Goal: Information Seeking & Learning: Learn about a topic

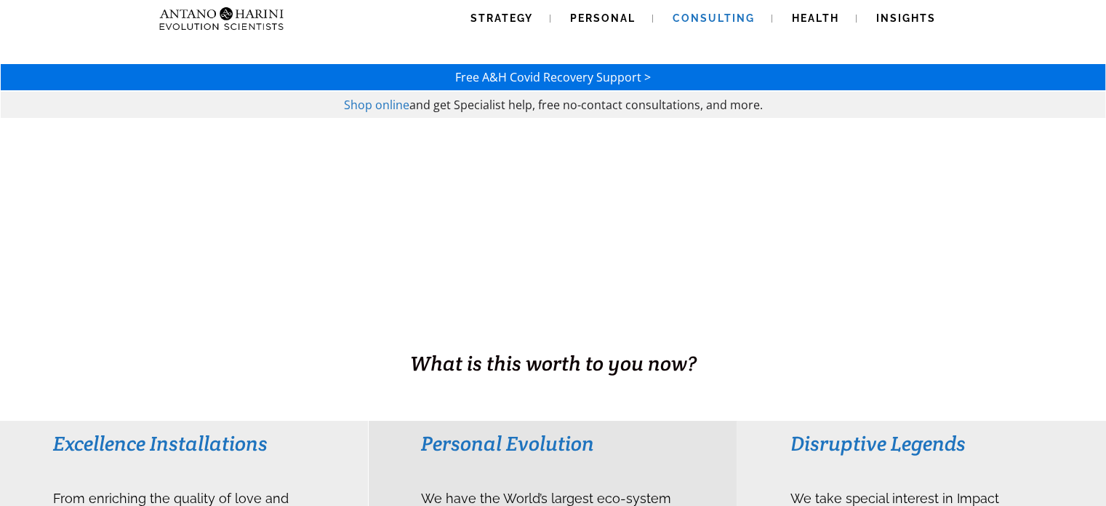
click at [696, 24] on link "Consulting" at bounding box center [713, 18] width 117 height 37
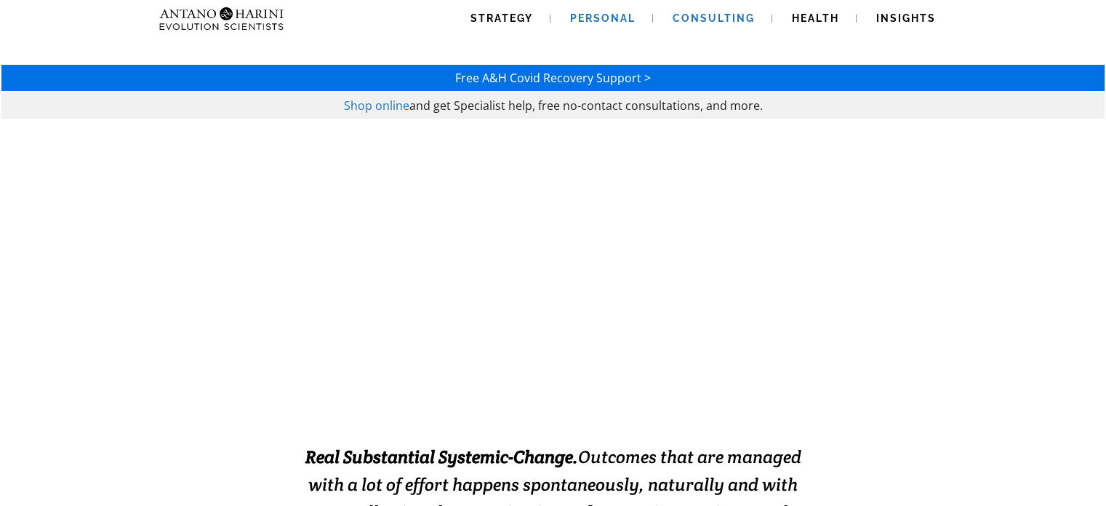
click at [621, 18] on span "Personal" at bounding box center [602, 18] width 65 height 12
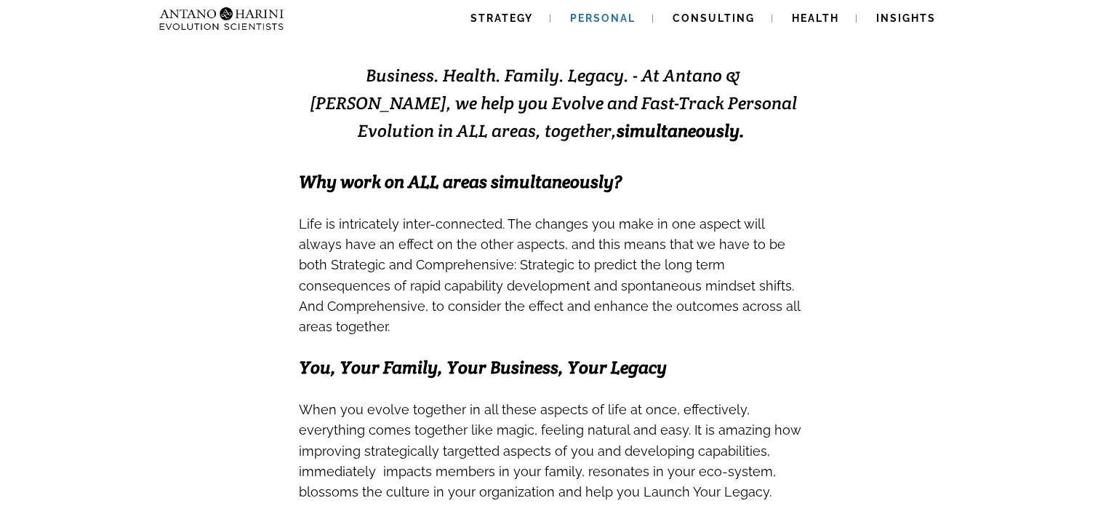
scroll to position [310, 0]
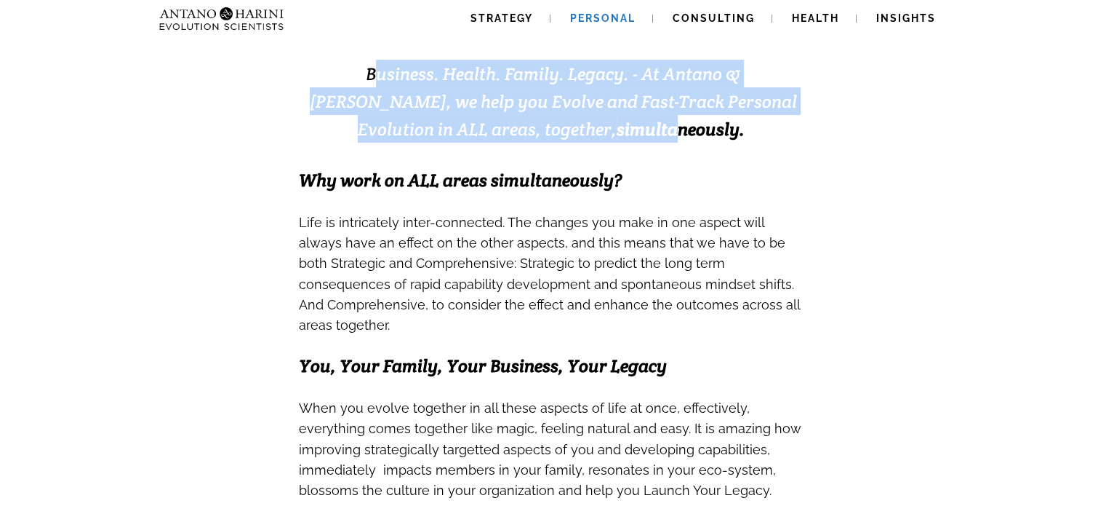
drag, startPoint x: 311, startPoint y: 79, endPoint x: 703, endPoint y: 140, distance: 396.8
click at [599, 140] on h3 "Business. Health. Family. Legacy. - At Antano & [PERSON_NAME], we help you Evol…" at bounding box center [553, 101] width 509 height 83
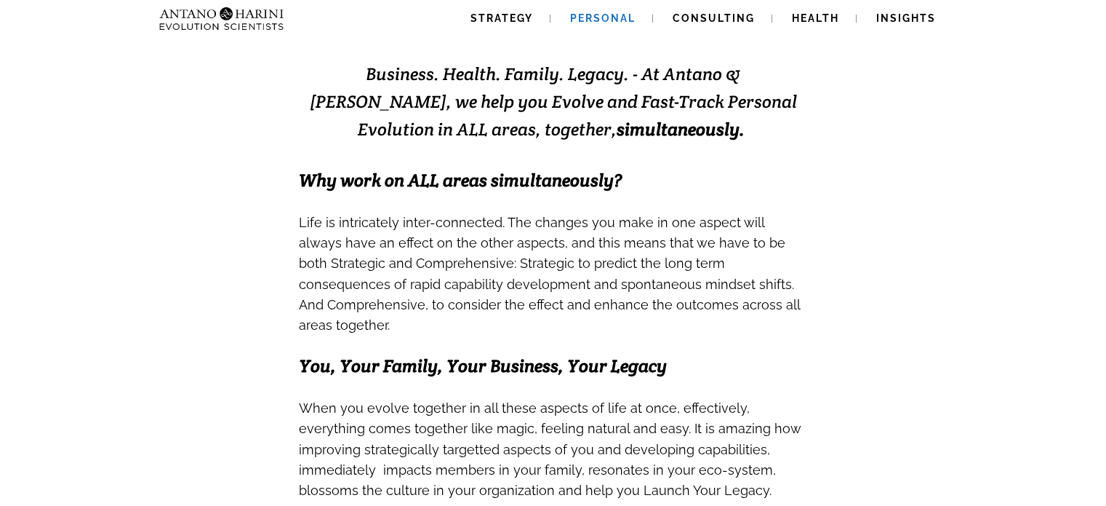
click at [774, 140] on h3 "Business. Health. Family. Legacy. - At Antano & [PERSON_NAME], we help you Evol…" at bounding box center [553, 101] width 509 height 83
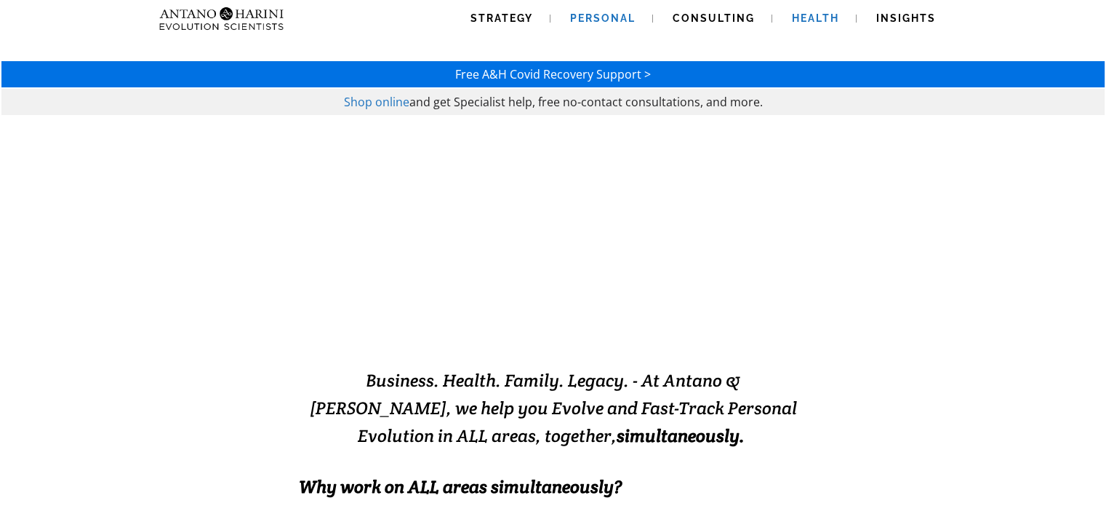
scroll to position [3, 0]
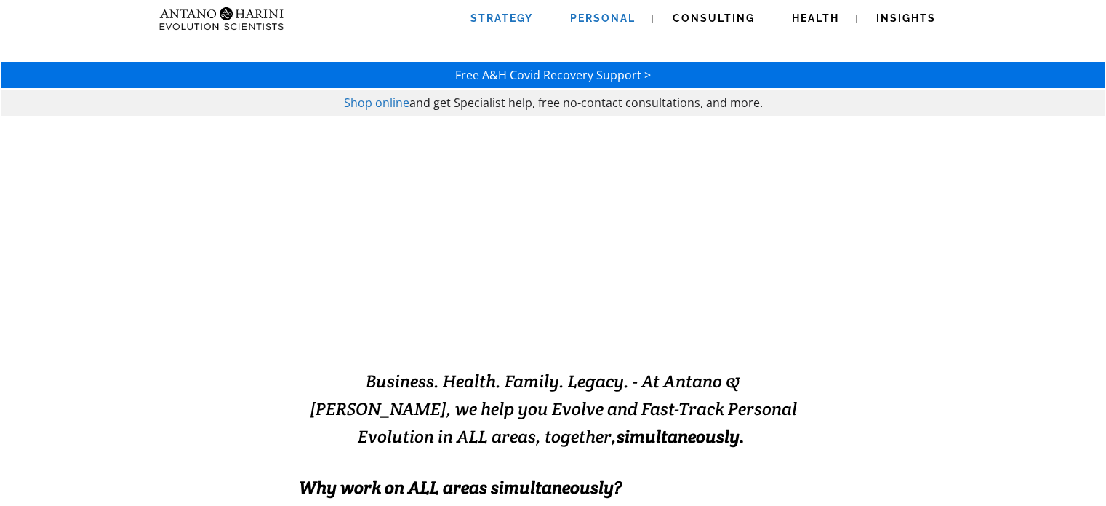
click at [498, 23] on span "Strategy" at bounding box center [502, 18] width 63 height 12
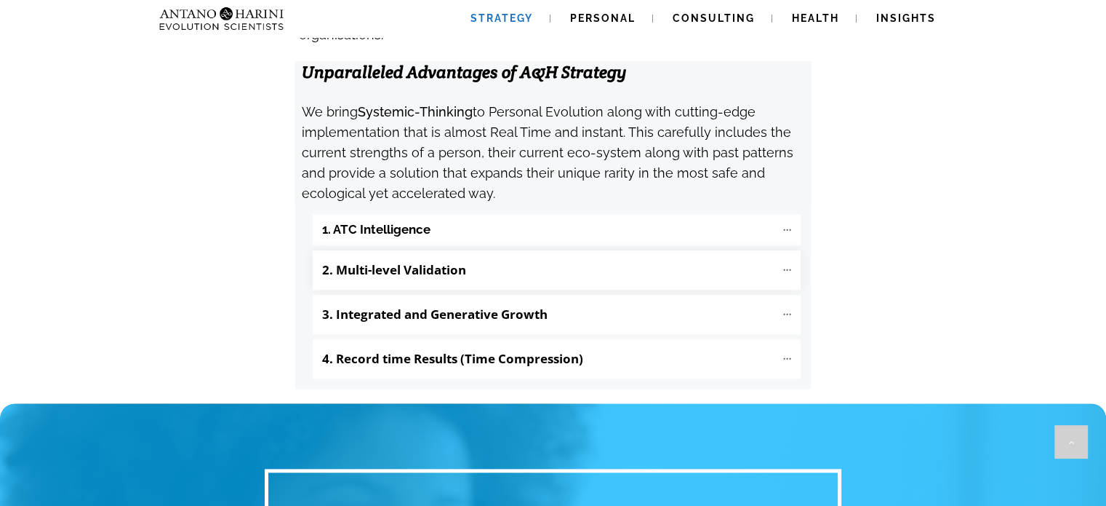
scroll to position [1562, 0]
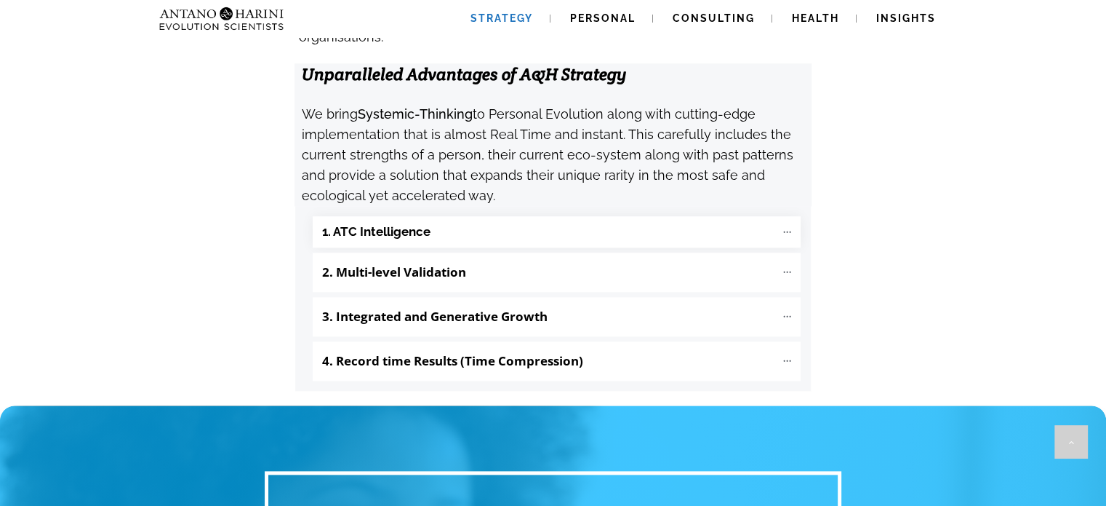
click at [663, 216] on "1. ATC Intelligence" at bounding box center [557, 231] width 488 height 31
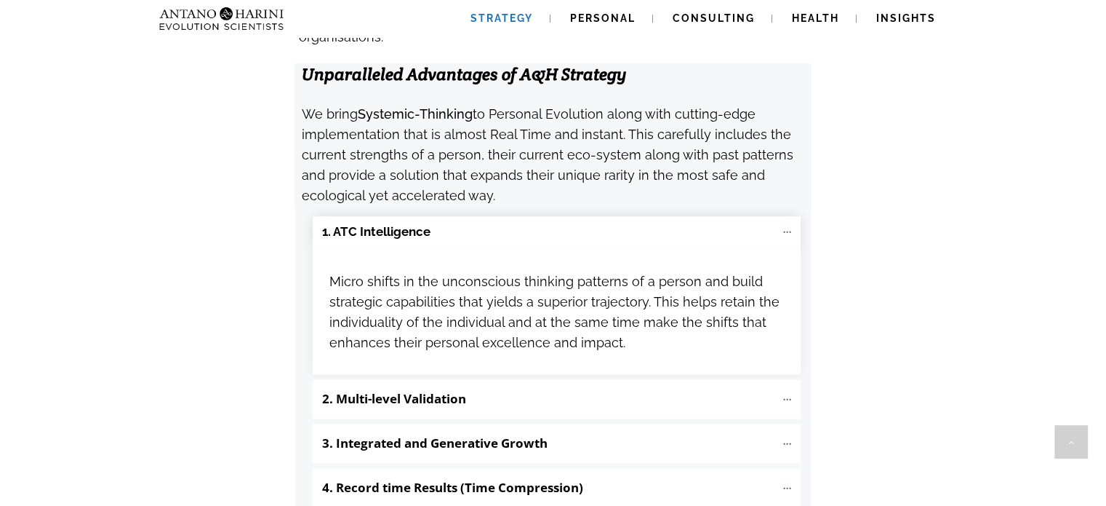
click at [487, 216] on "1. ATC Intelligence" at bounding box center [557, 231] width 488 height 31
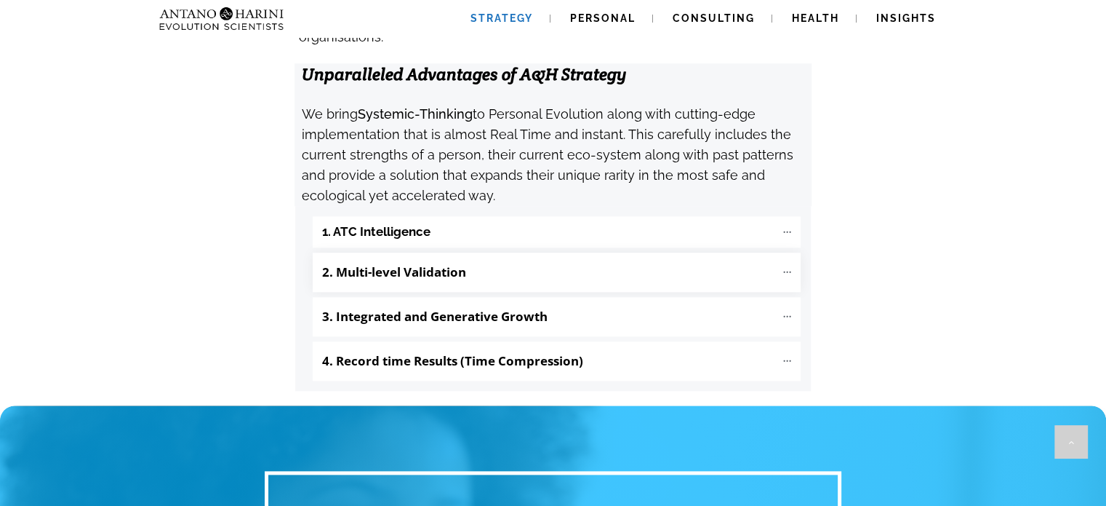
click at [478, 260] on p "2. Multi-level Validation" at bounding box center [548, 272] width 453 height 25
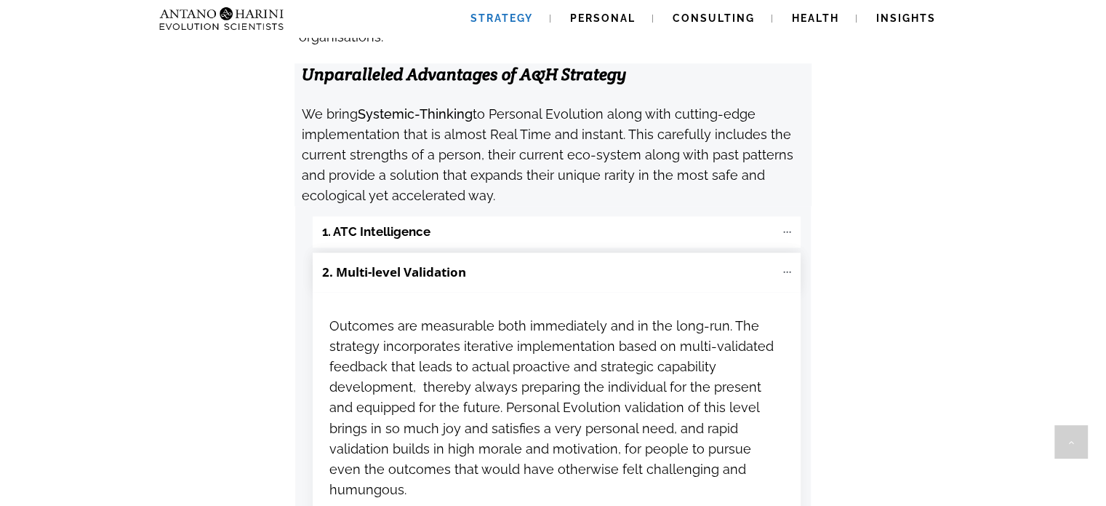
click at [478, 260] on p "2. Multi-level Validation" at bounding box center [548, 272] width 453 height 25
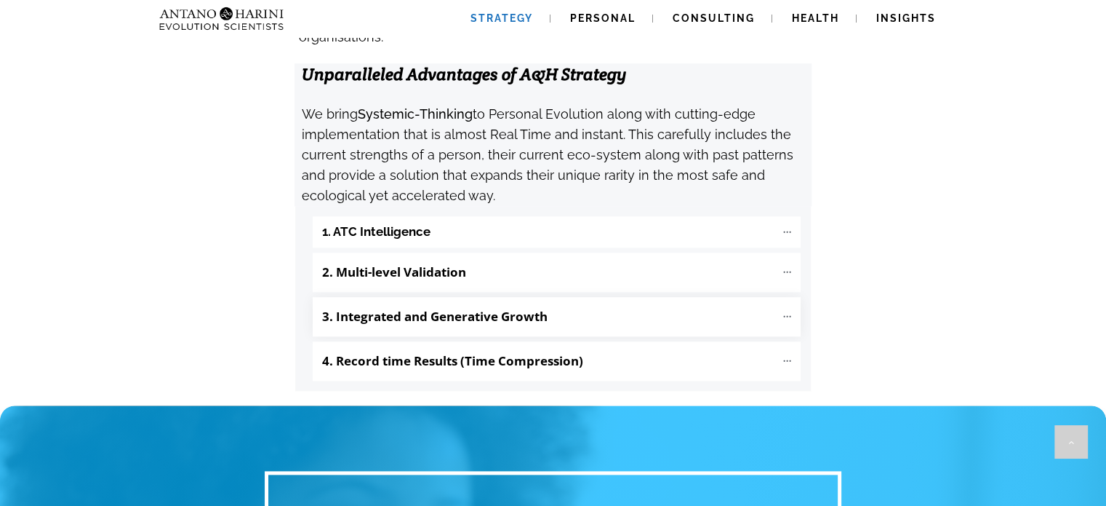
click at [478, 308] on b "3. Integrated and Generative Growth" at bounding box center [435, 316] width 226 height 17
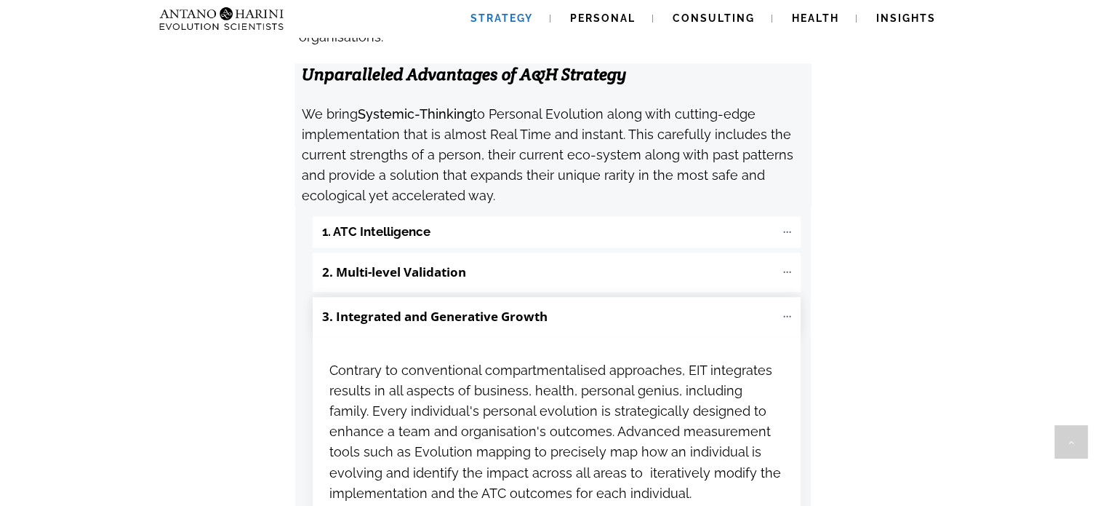
click at [475, 304] on p "3. Integrated and Generative Growth" at bounding box center [548, 316] width 453 height 25
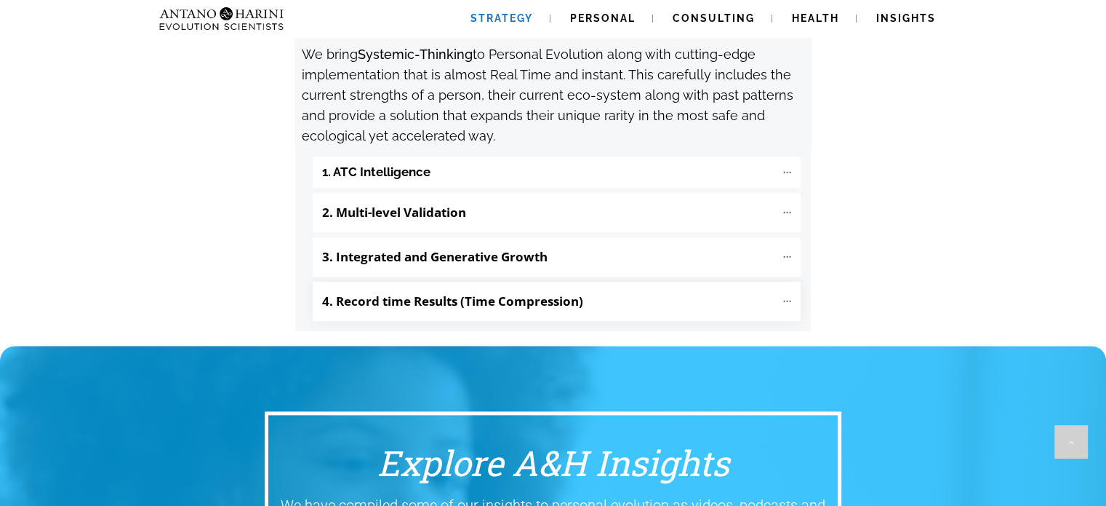
click at [490, 292] on b "4. Record time Results (Time Compression)" at bounding box center [452, 300] width 261 height 17
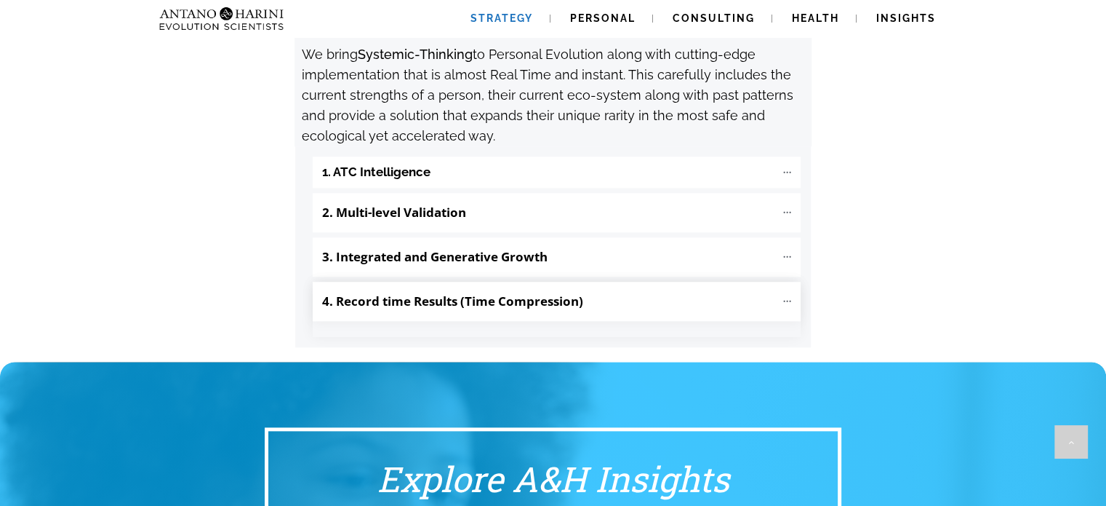
scroll to position [1622, 0]
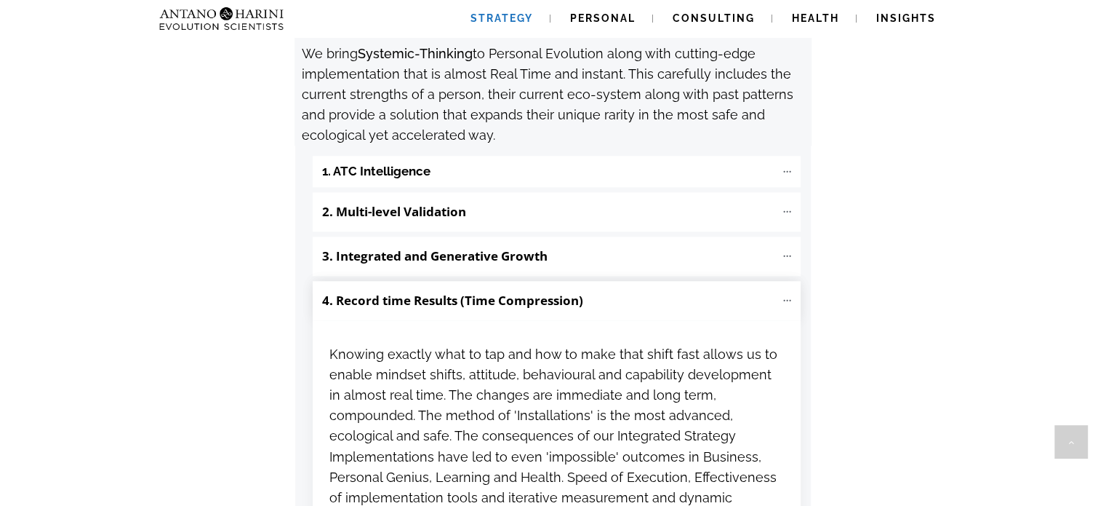
click at [486, 292] on b "4. Record time Results (Time Compression)" at bounding box center [452, 300] width 261 height 17
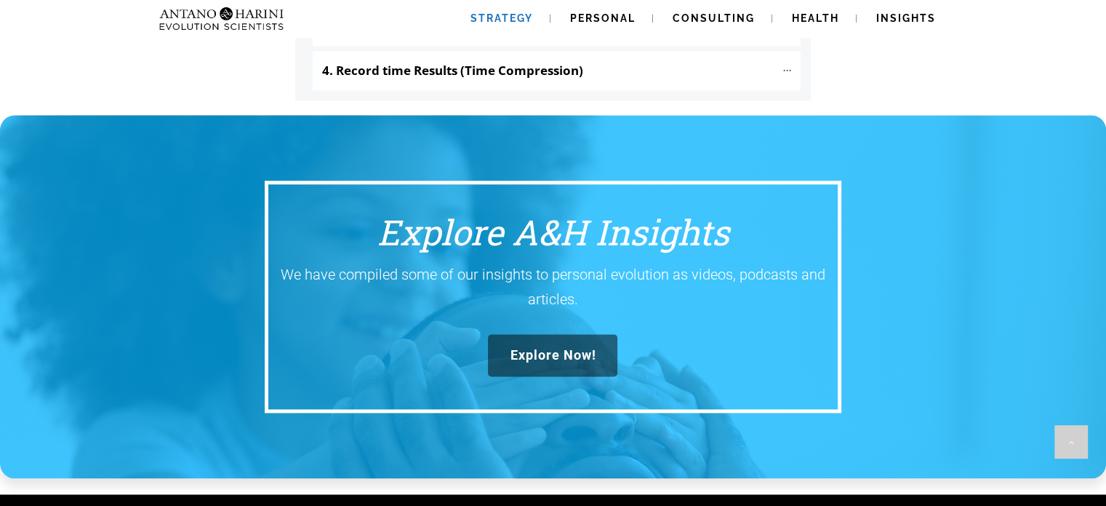
scroll to position [1850, 0]
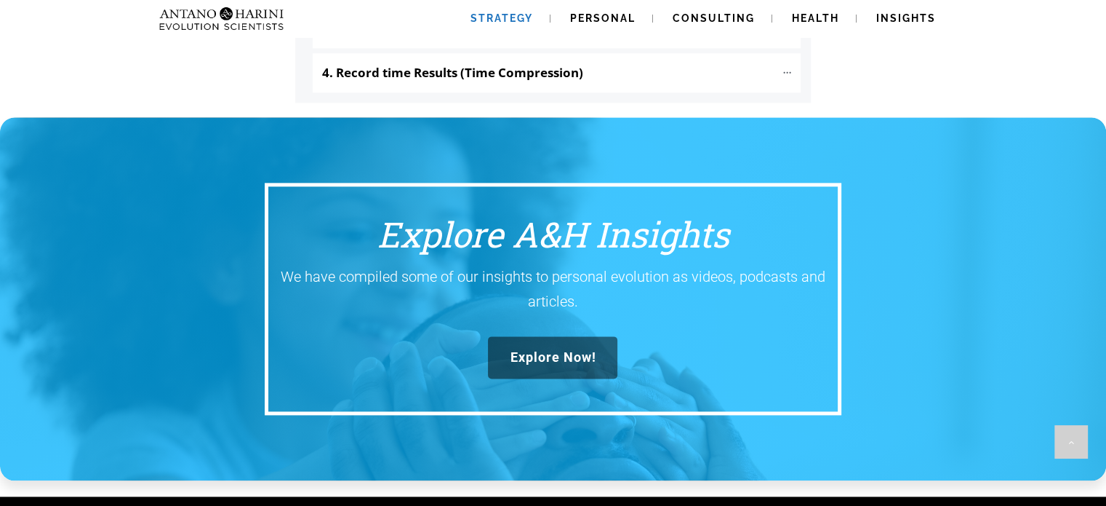
click at [535, 336] on link "Explore Now!" at bounding box center [552, 357] width 129 height 42
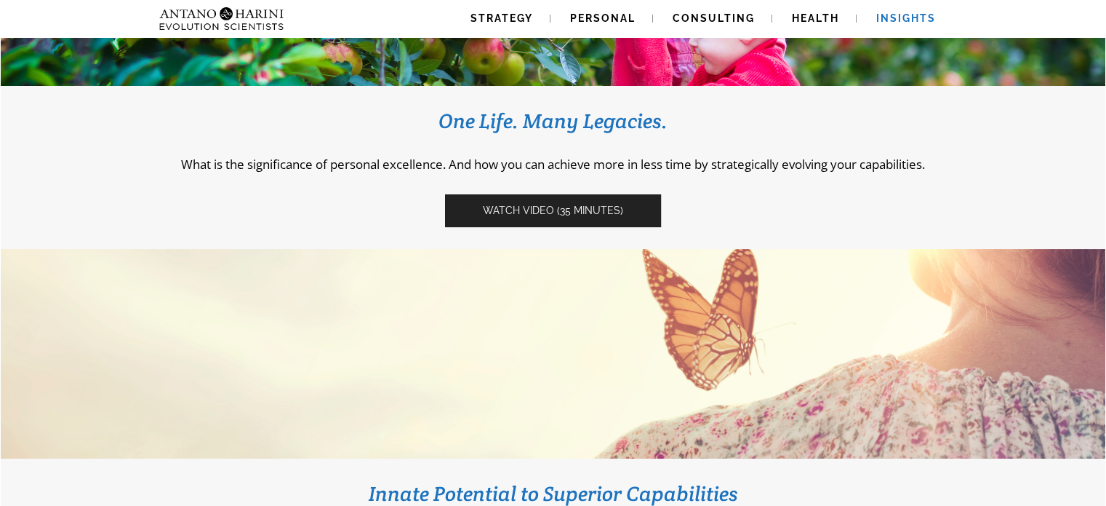
click at [567, 209] on span "Watch video (35 Minutes)" at bounding box center [553, 210] width 140 height 12
